Goal: Book appointment/travel/reservation

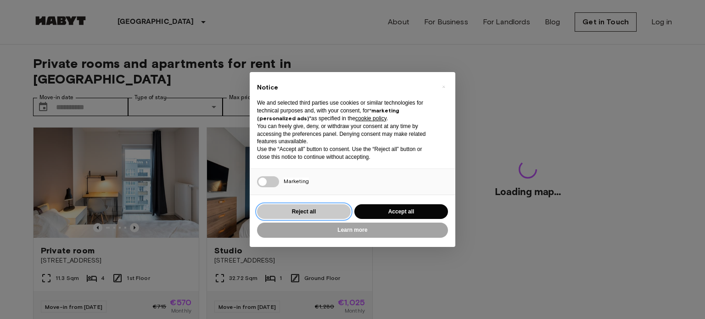
click at [325, 211] on button "Reject all" at bounding box center [304, 211] width 94 height 15
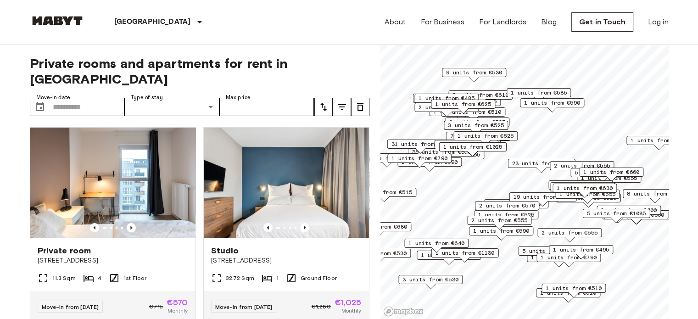
drag, startPoint x: 704, startPoint y: 16, endPoint x: 666, endPoint y: 5, distance: 40.2
click at [90, 98] on input "Move-in date" at bounding box center [89, 107] width 72 height 18
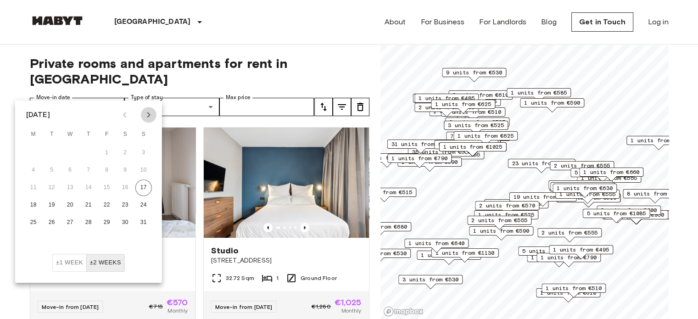
click at [148, 117] on icon "Next month" at bounding box center [148, 114] width 11 height 11
click at [73, 154] on button "1" at bounding box center [70, 153] width 17 height 17
type input "**********"
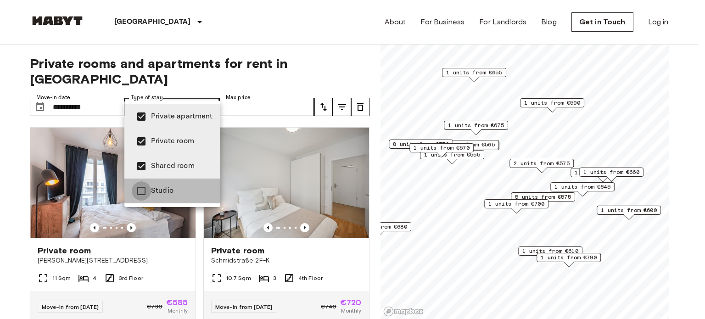
type input "**********"
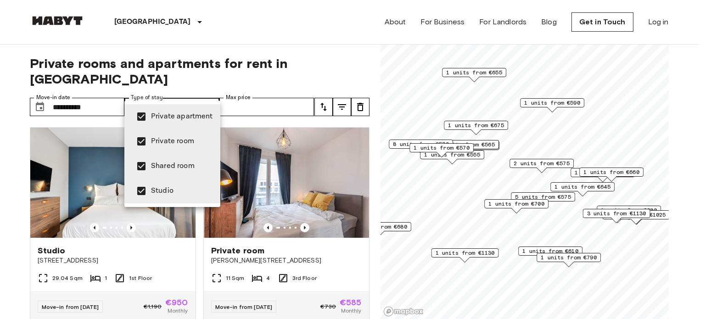
click at [358, 45] on div at bounding box center [352, 159] width 705 height 319
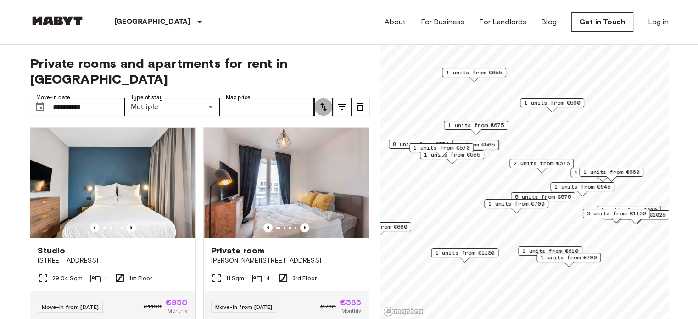
click at [325, 103] on icon "tune" at bounding box center [323, 107] width 6 height 8
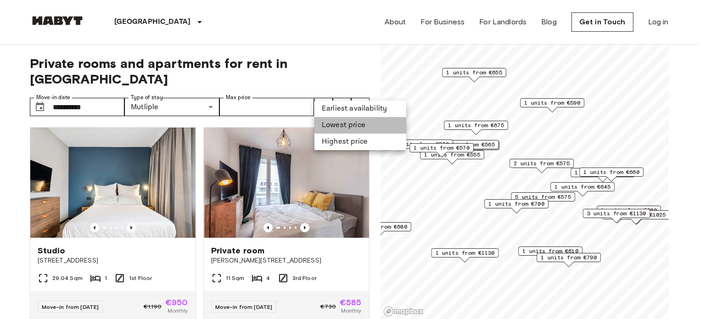
click at [346, 132] on li "Lowest price" at bounding box center [360, 125] width 92 height 17
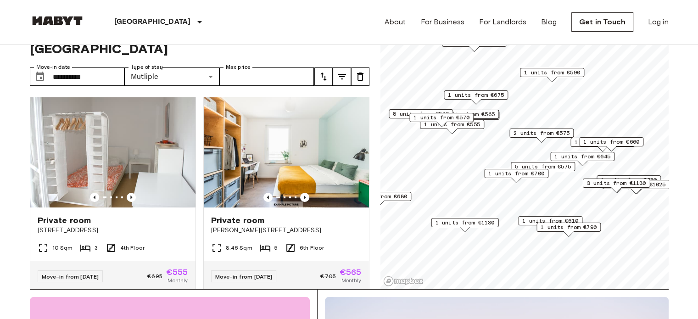
scroll to position [33, 0]
